Goal: Check status: Check status

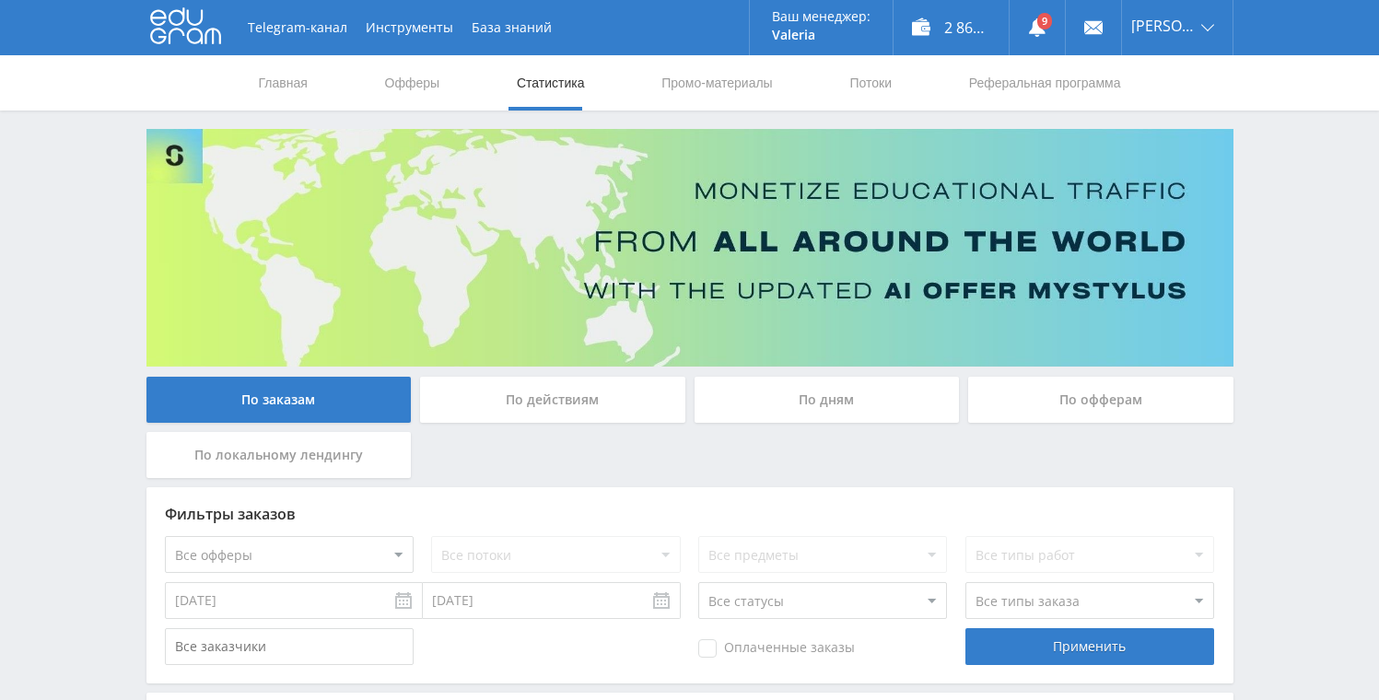
scroll to position [674, 0]
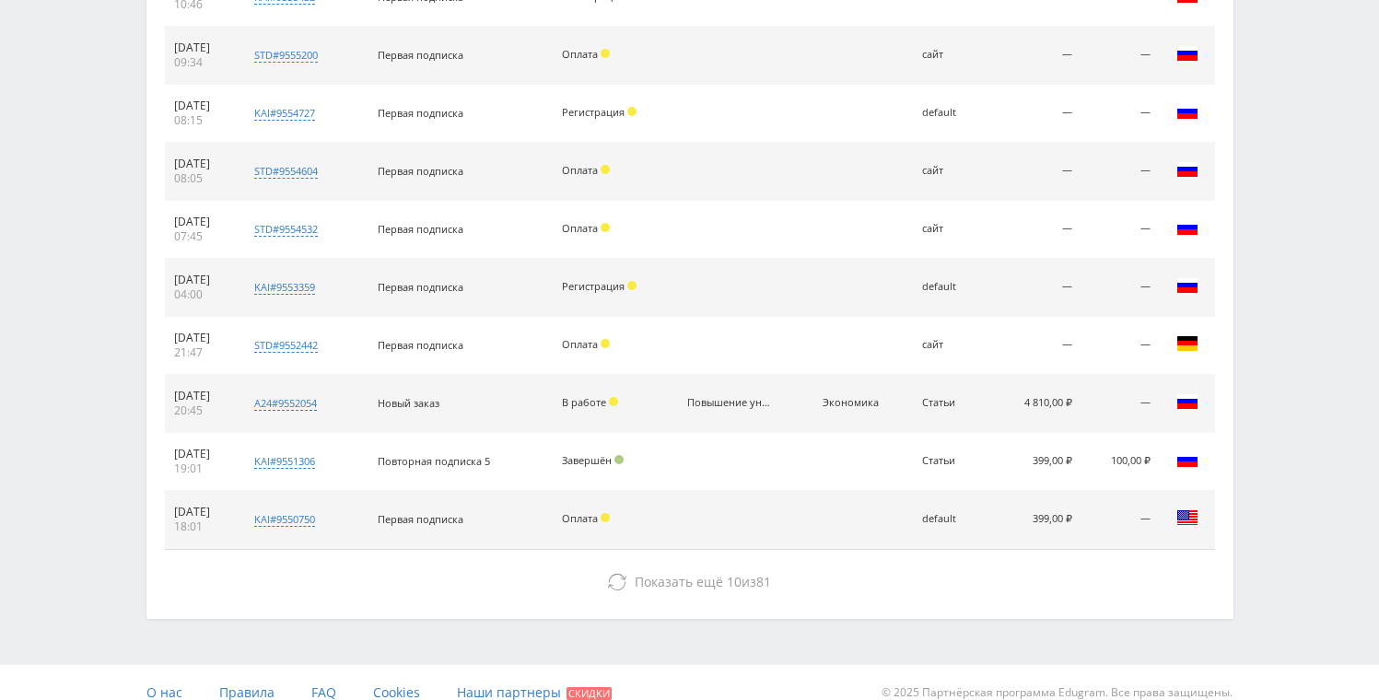
scroll to position [846, 0]
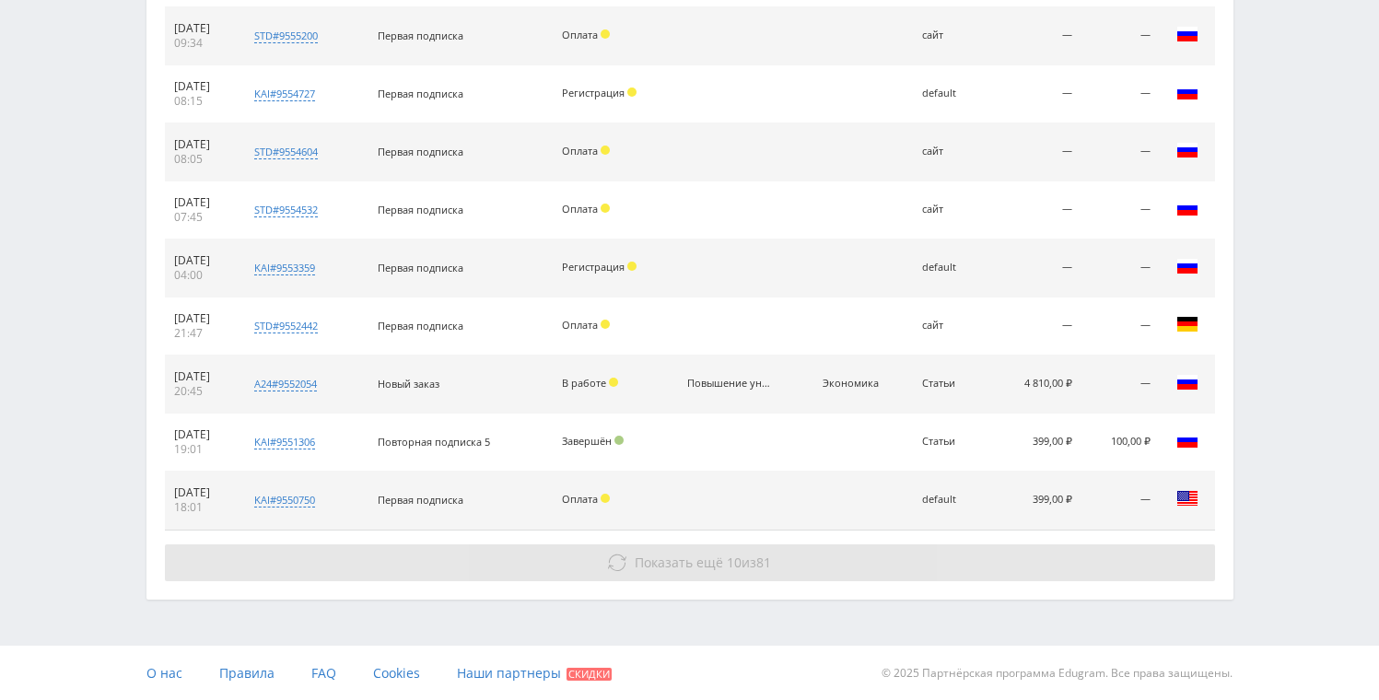
click at [763, 564] on span "81" at bounding box center [763, 563] width 15 height 18
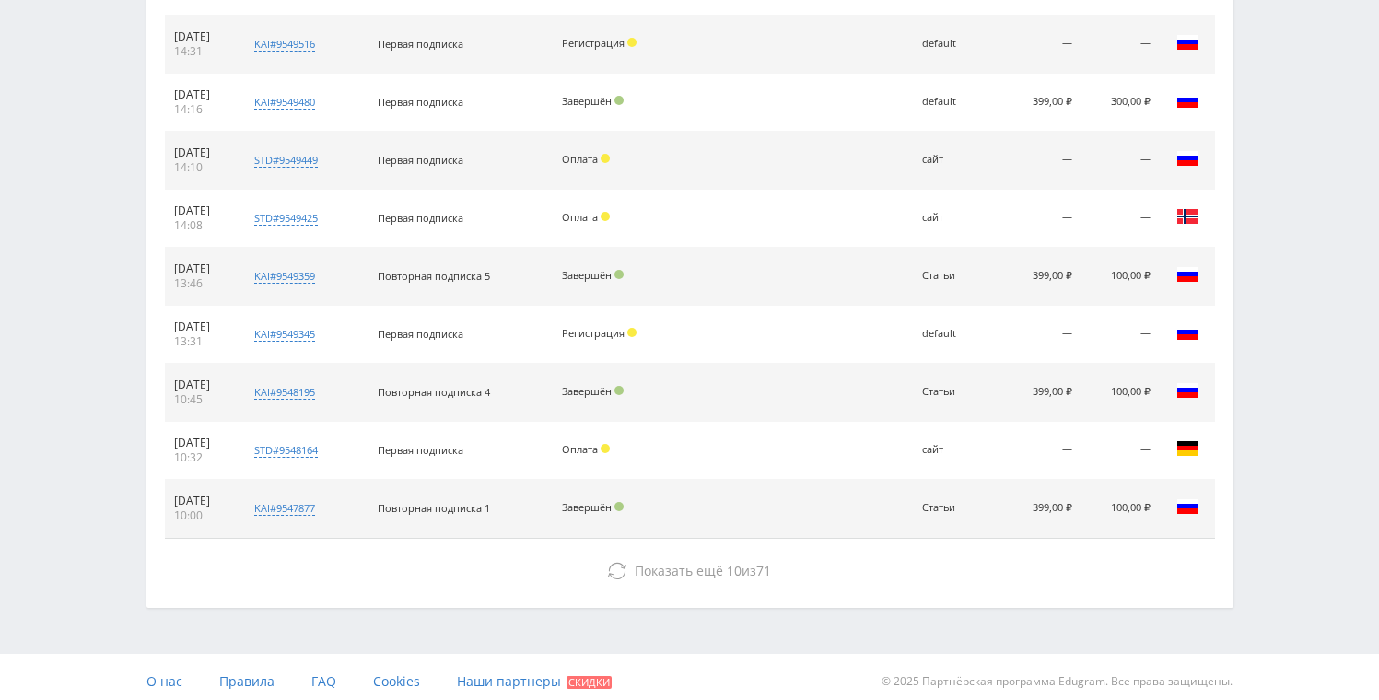
scroll to position [1426, 0]
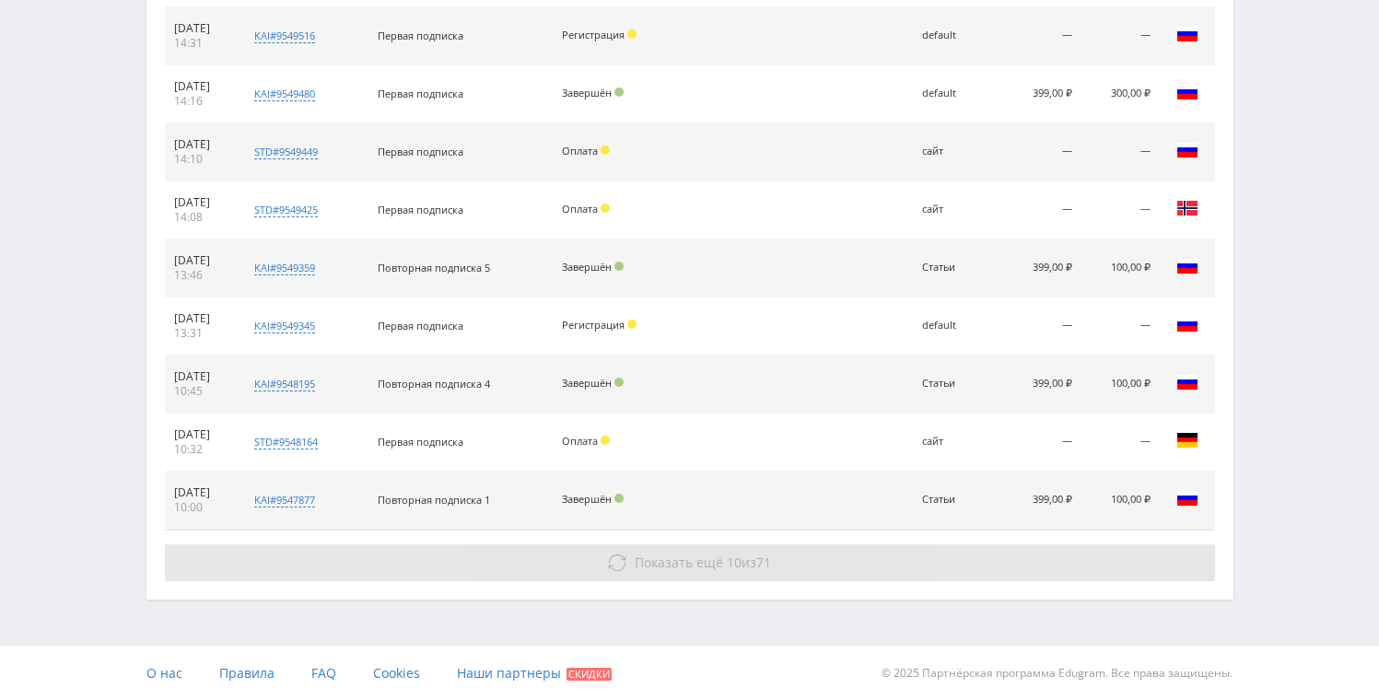
click at [709, 574] on button "Показать ещё 10 из 71" at bounding box center [690, 563] width 1050 height 37
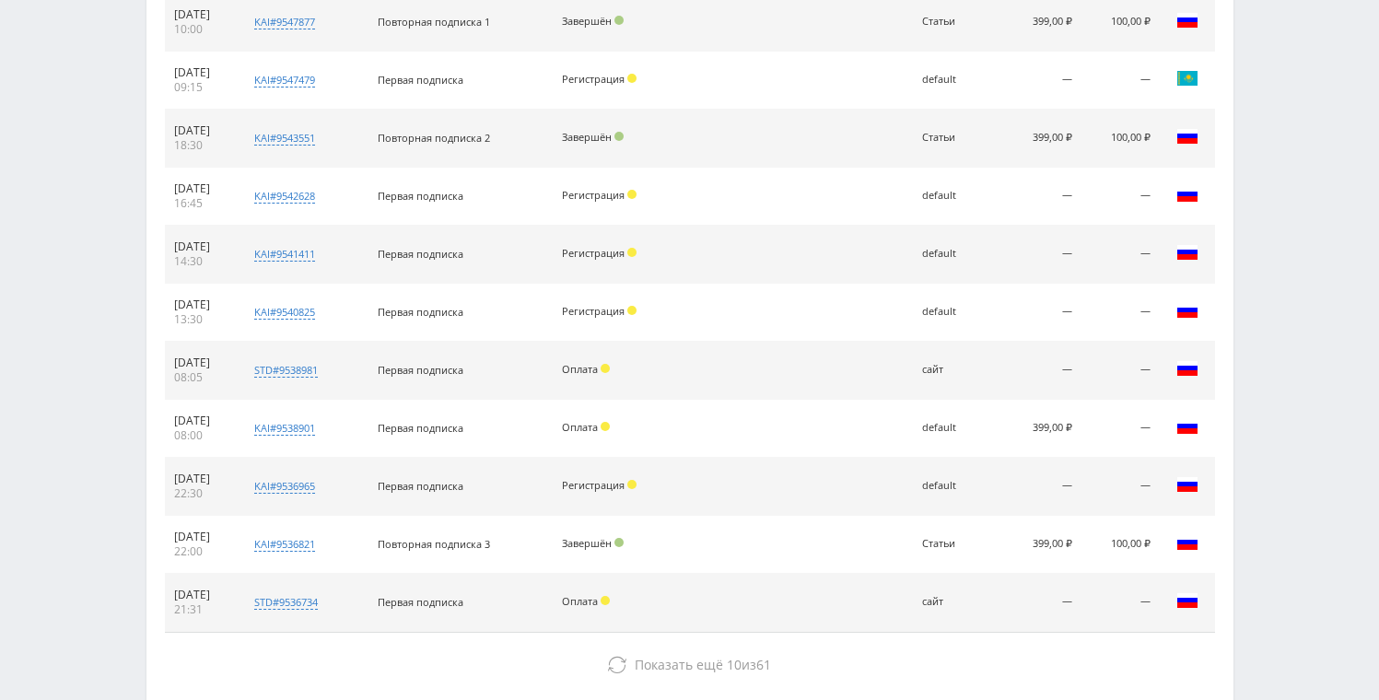
scroll to position [2007, 0]
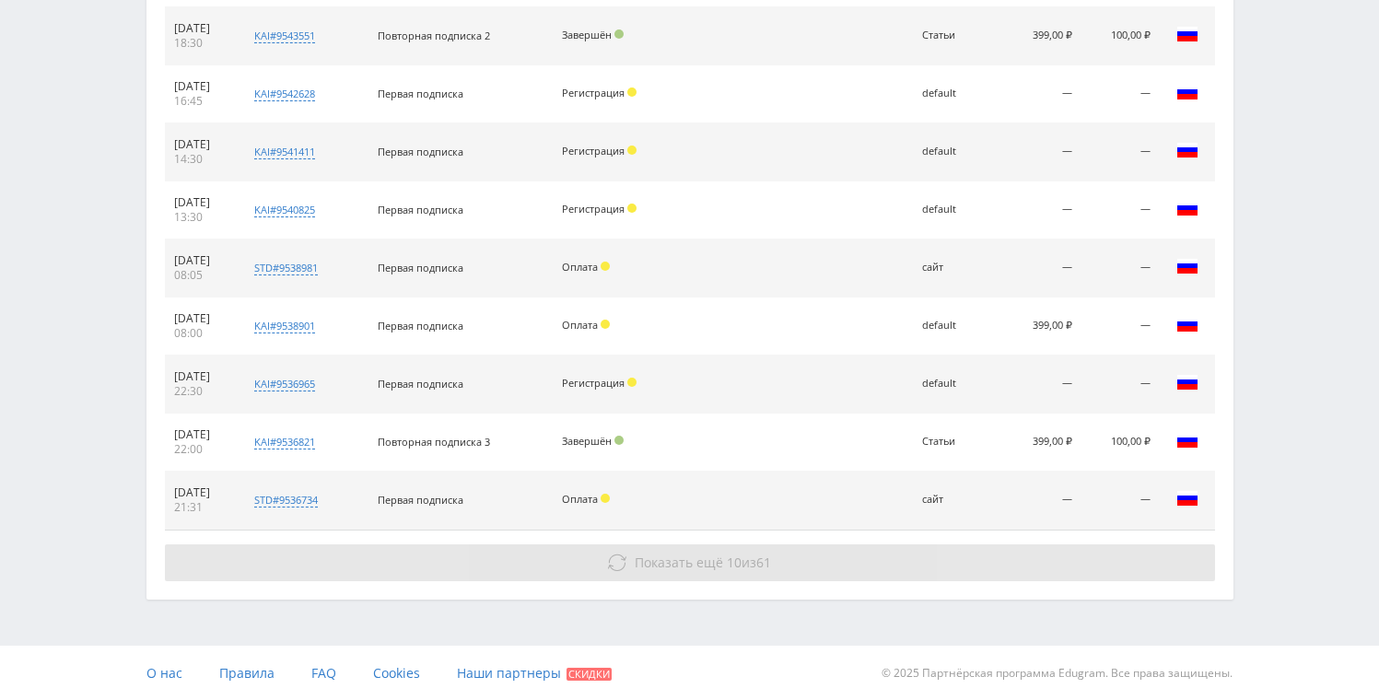
click at [794, 548] on button "Показать ещё 10 из 61" at bounding box center [690, 563] width 1050 height 37
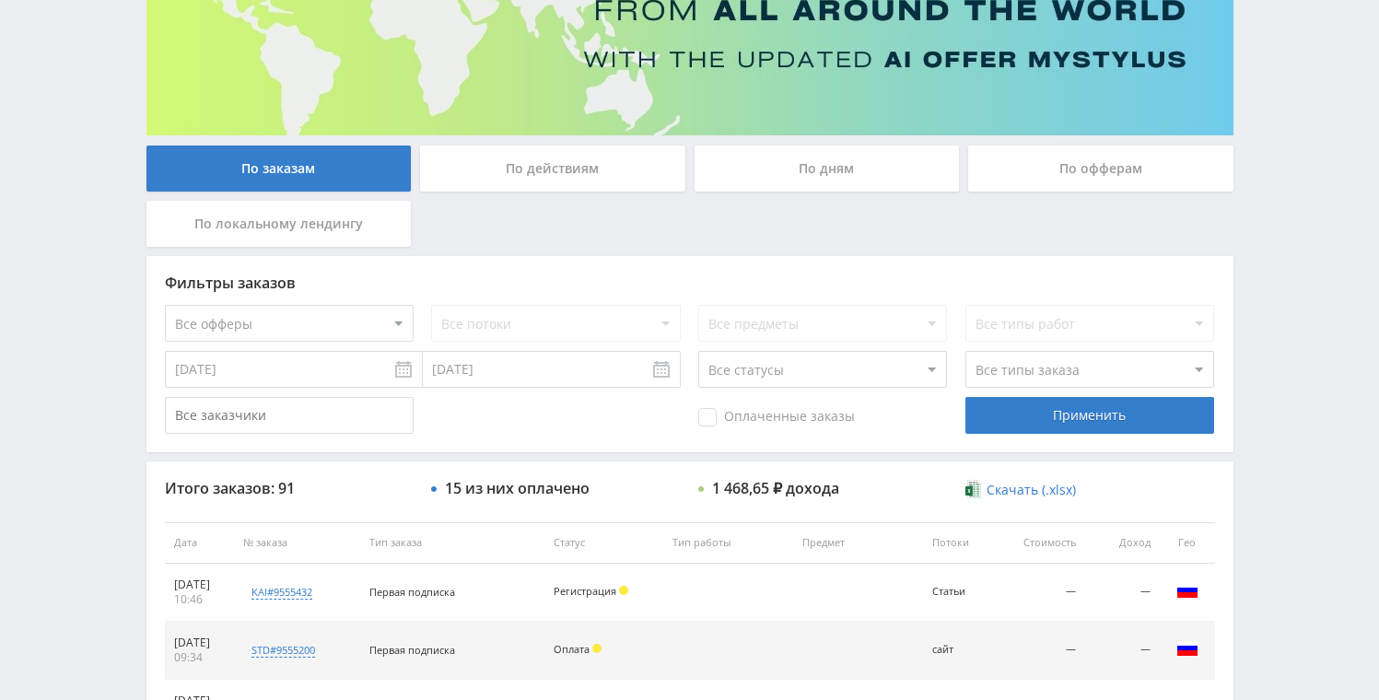
scroll to position [182, 0]
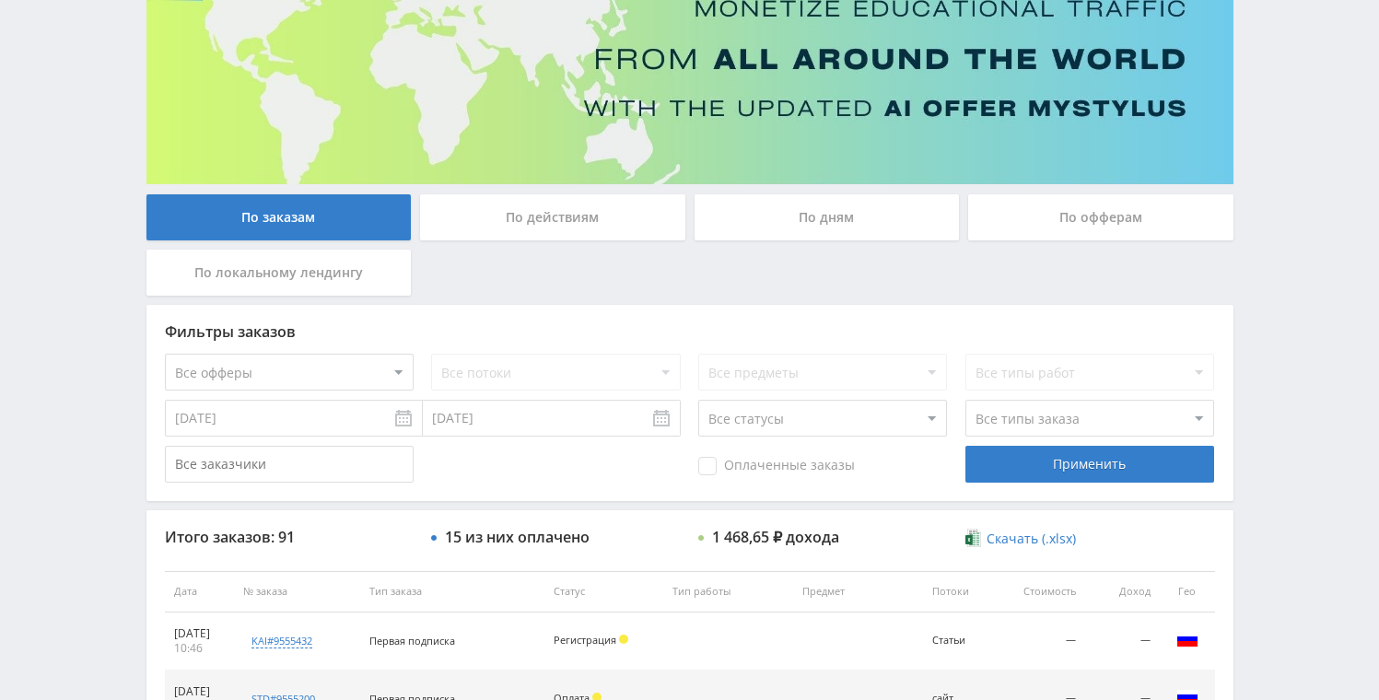
click at [808, 240] on div "По дням" at bounding box center [827, 221] width 275 height 55
click at [818, 221] on div "По дням" at bounding box center [827, 217] width 265 height 46
click at [0, 0] on input "По дням" at bounding box center [0, 0] width 0 height 0
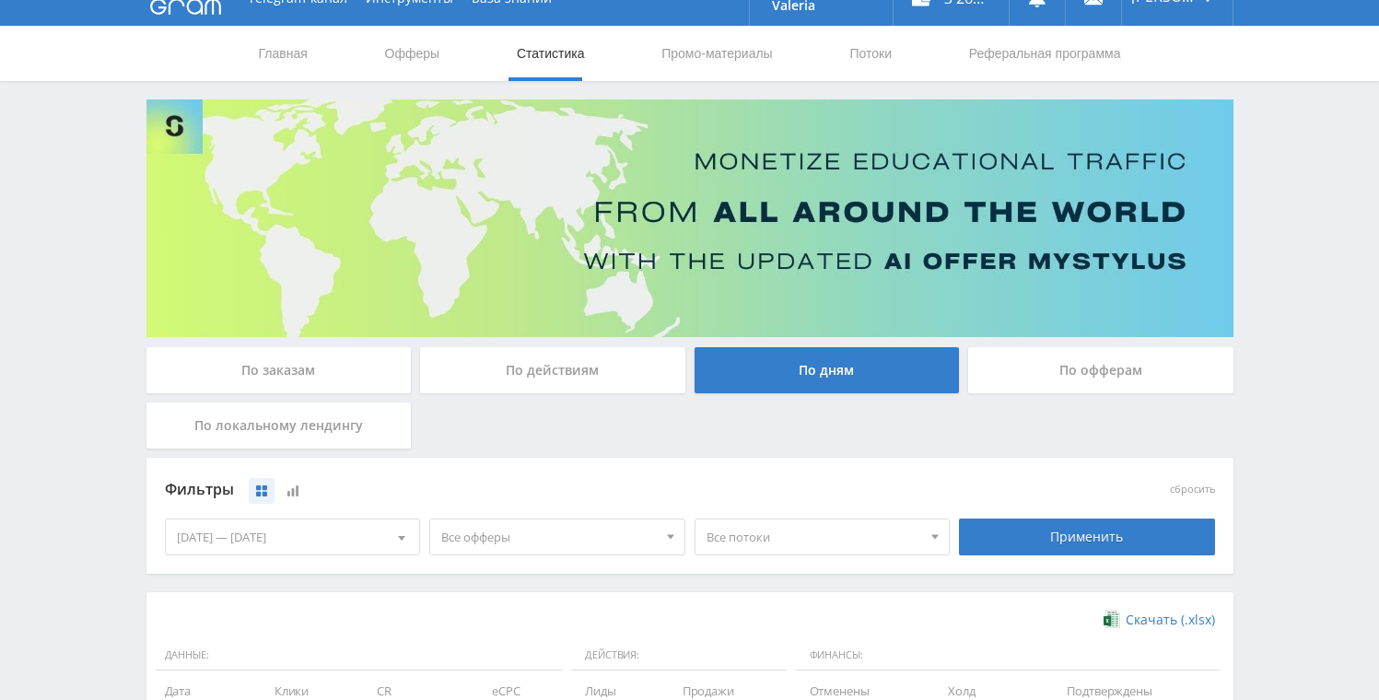
scroll to position [0, 0]
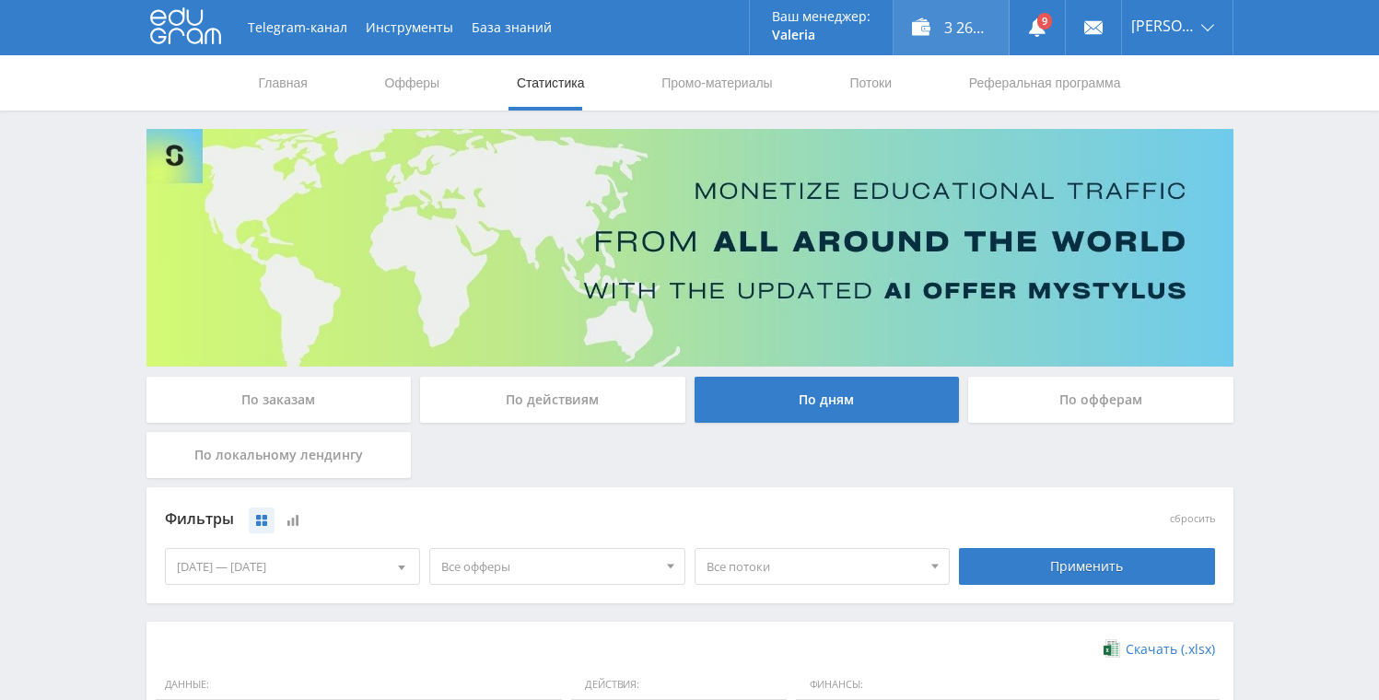
click at [951, 29] on div "3 261,65 ₽" at bounding box center [951, 27] width 115 height 55
